Goal: Task Accomplishment & Management: Use online tool/utility

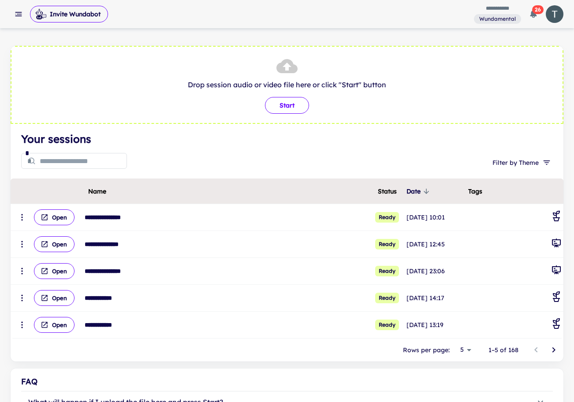
click at [281, 105] on button "Start" at bounding box center [287, 105] width 44 height 17
type input "**********"
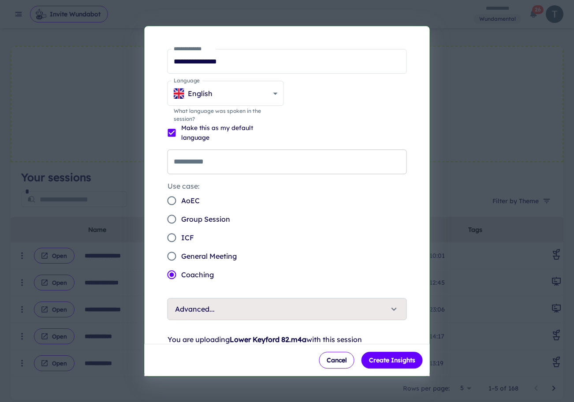
click at [255, 160] on input "**********" at bounding box center [288, 162] width 240 height 25
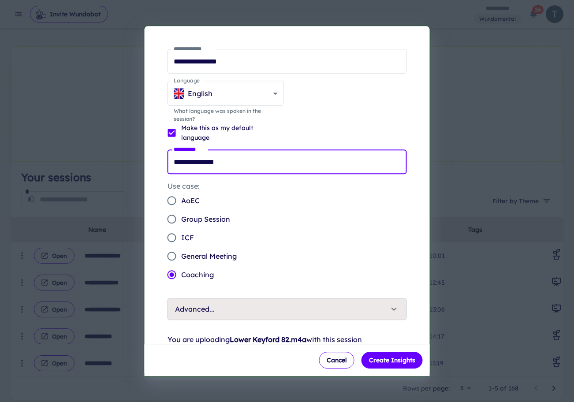
type input "**********"
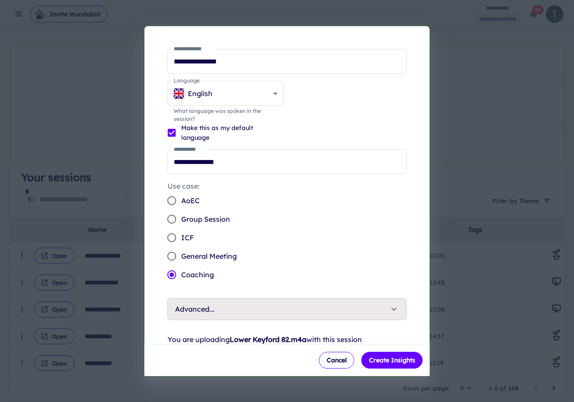
click at [183, 222] on span "Group Session" at bounding box center [205, 219] width 49 height 11
click at [229, 259] on span "General Meeting" at bounding box center [209, 256] width 56 height 11
click at [380, 363] on button "Create Insights" at bounding box center [392, 360] width 61 height 17
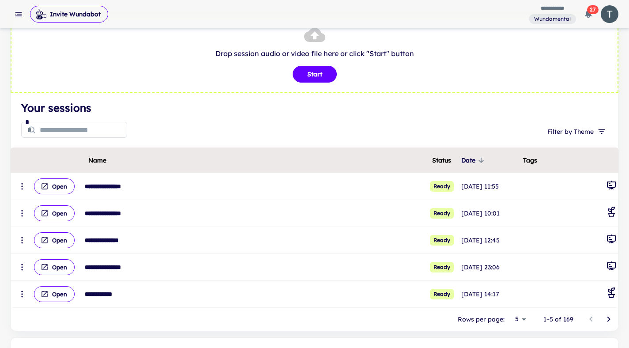
scroll to position [32, 0]
click at [52, 128] on input "text" at bounding box center [83, 129] width 87 height 18
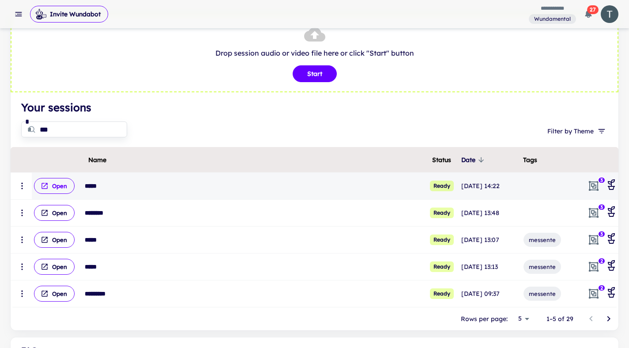
type input "***"
click at [47, 188] on icon "scrollable content" at bounding box center [44, 186] width 6 height 6
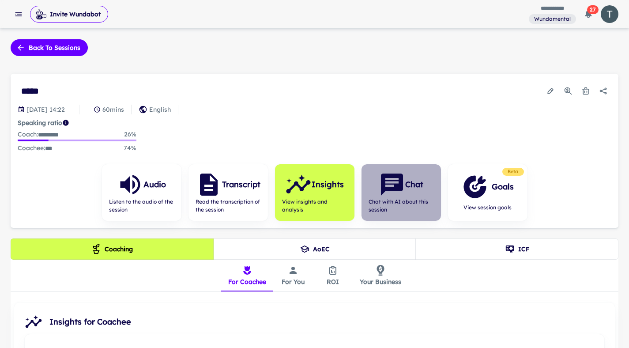
click at [403, 198] on span "Chat with AI about this session" at bounding box center [400, 206] width 65 height 16
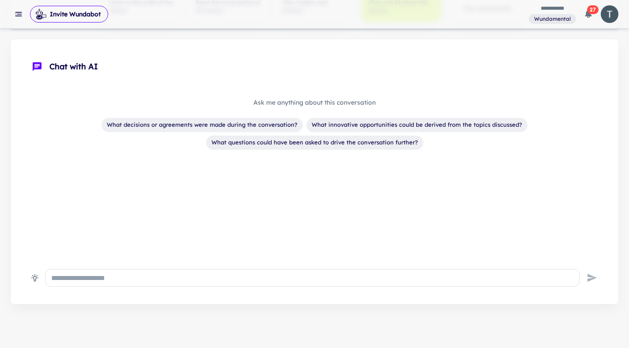
scroll to position [200, 0]
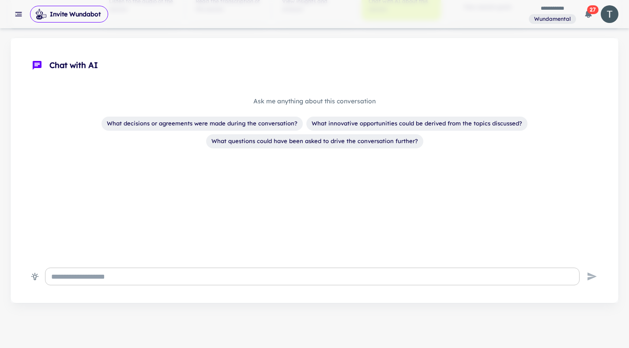
click at [212, 276] on textarea at bounding box center [312, 276] width 522 height 10
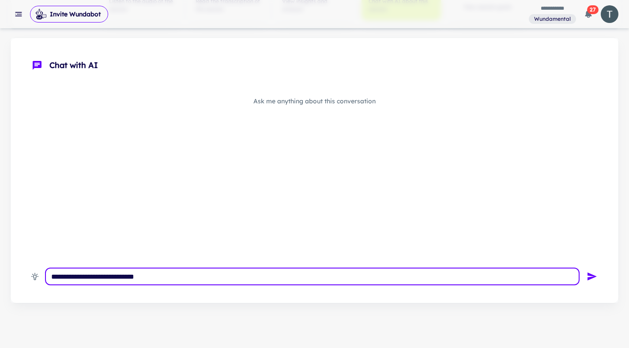
type textarea "**********"
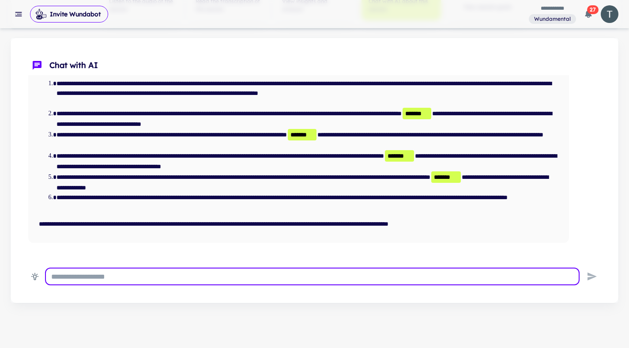
scroll to position [62, 0]
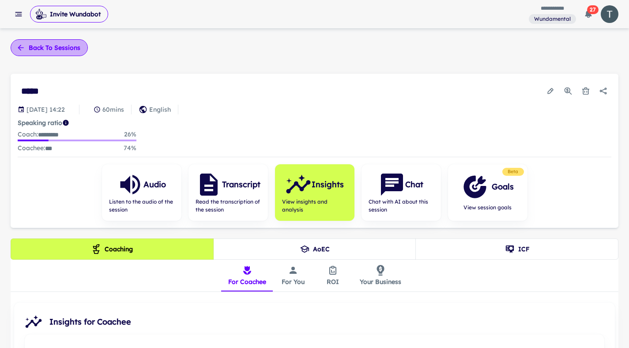
click at [53, 43] on button "Back to sessions" at bounding box center [49, 47] width 77 height 17
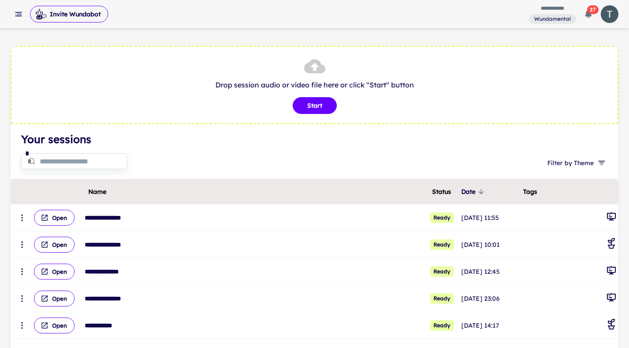
click at [90, 157] on input "text" at bounding box center [83, 161] width 87 height 18
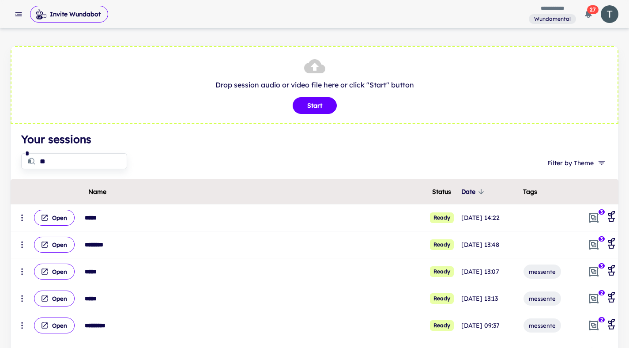
type input "***"
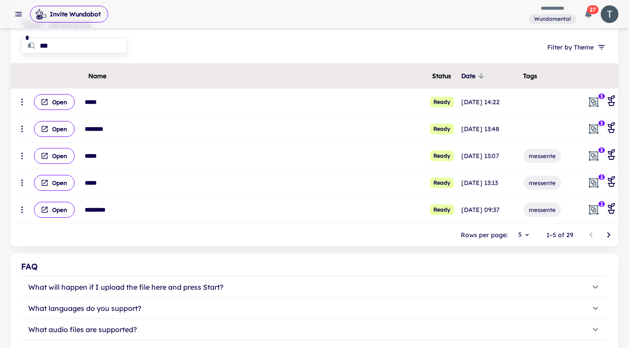
scroll to position [43, 0]
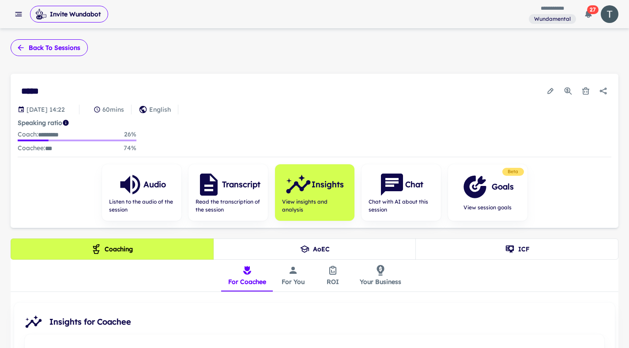
click at [54, 52] on button "Back to sessions" at bounding box center [49, 47] width 77 height 17
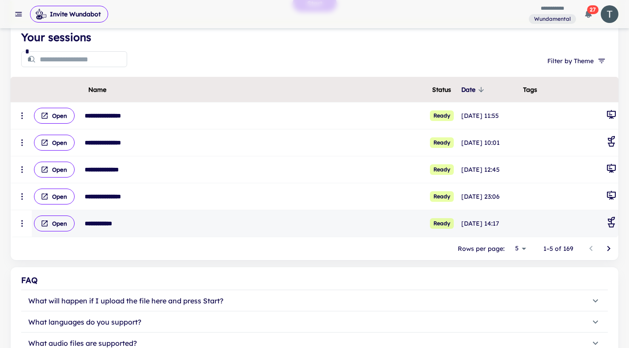
scroll to position [116, 0]
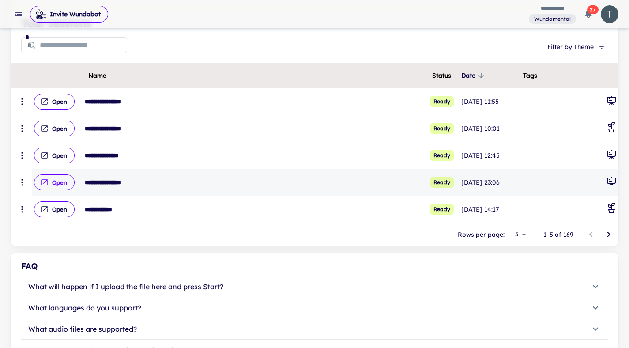
click at [56, 187] on button "Open" at bounding box center [54, 182] width 41 height 16
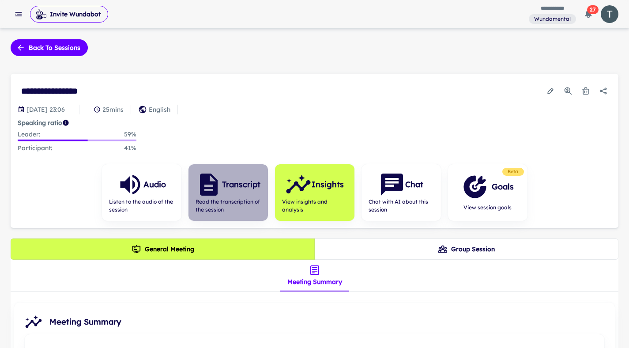
click at [253, 180] on h6 "Transcript" at bounding box center [241, 184] width 38 height 12
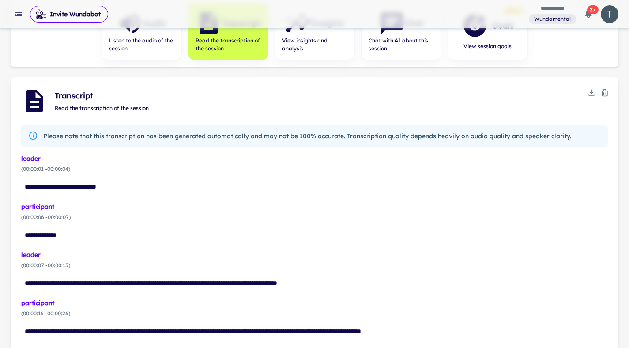
scroll to position [198, 0]
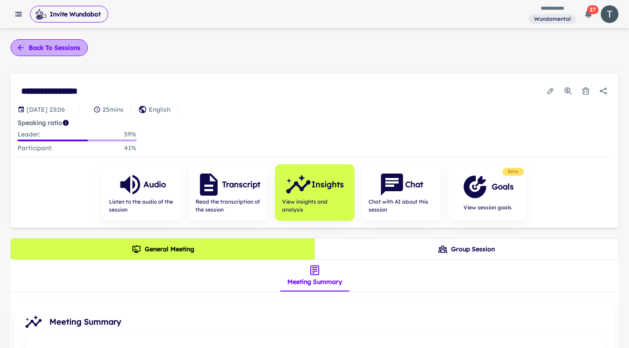
click at [30, 50] on button "Back to sessions" at bounding box center [49, 47] width 77 height 17
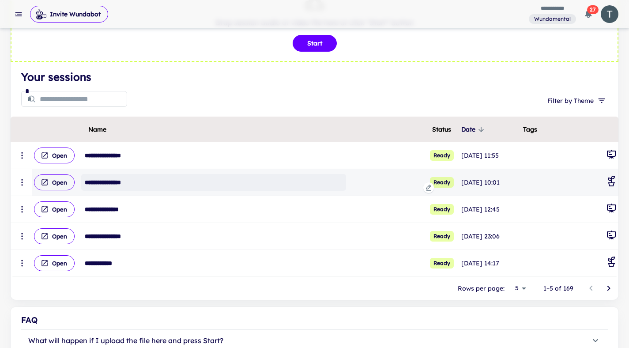
scroll to position [87, 0]
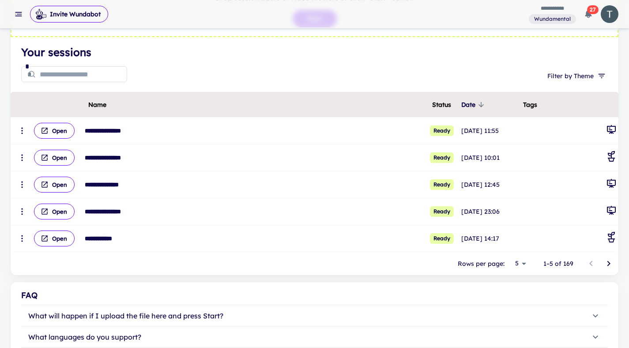
click at [606, 262] on icon "Go to next page" at bounding box center [608, 263] width 11 height 11
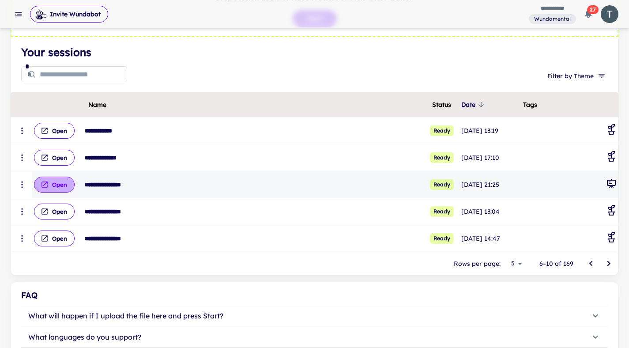
click at [64, 186] on button "Open" at bounding box center [54, 184] width 41 height 16
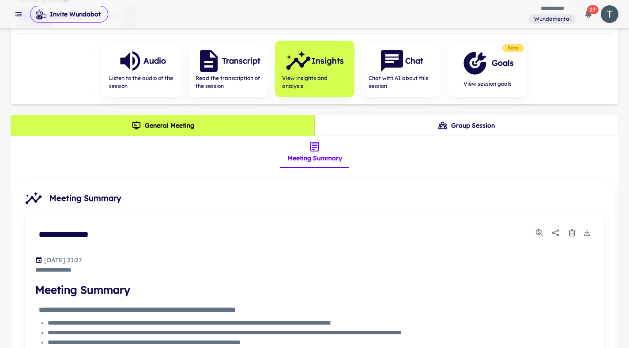
scroll to position [118, 0]
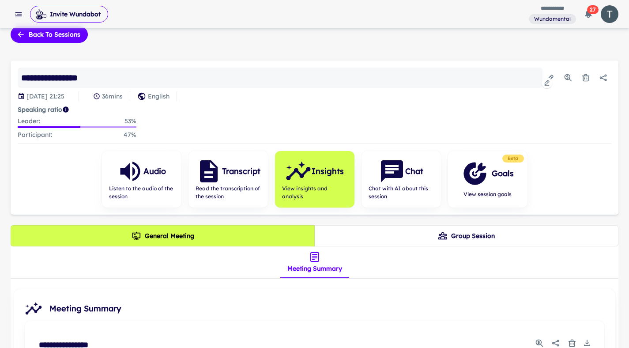
scroll to position [41, 0]
